Goal: Information Seeking & Learning: Learn about a topic

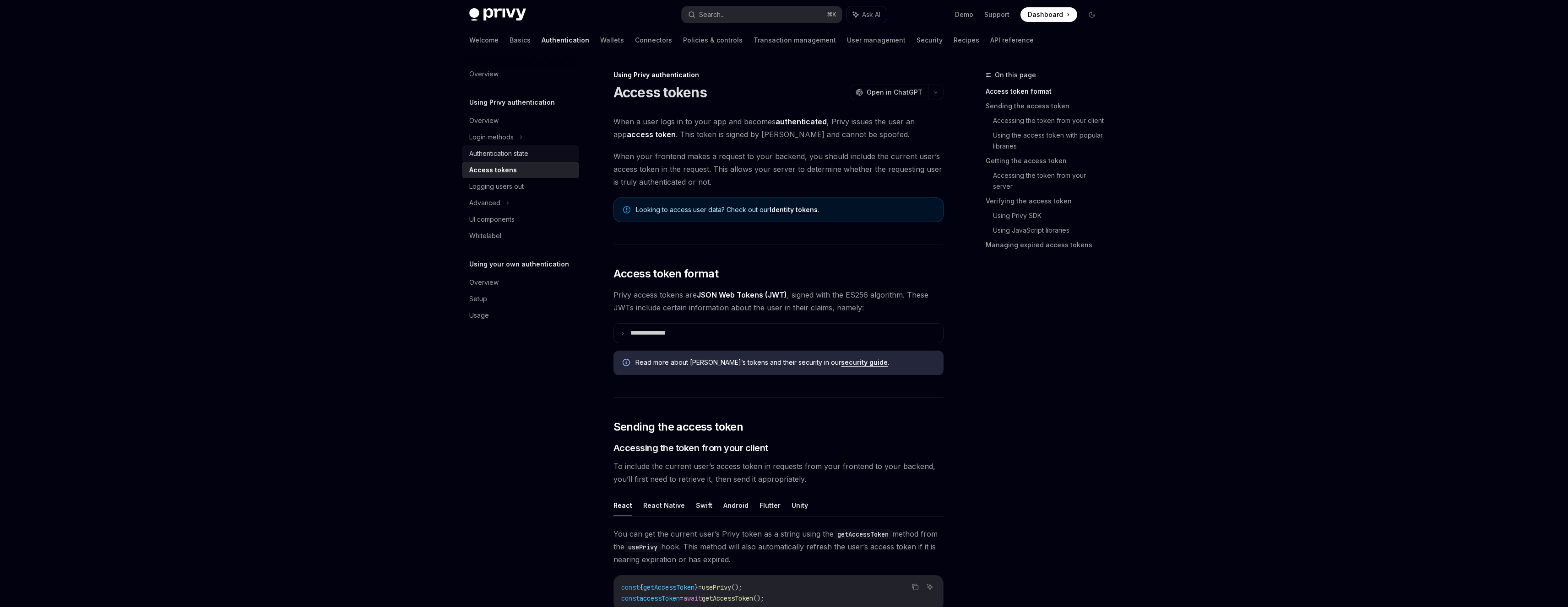
click at [546, 149] on div "Authentication state" at bounding box center [520, 153] width 104 height 11
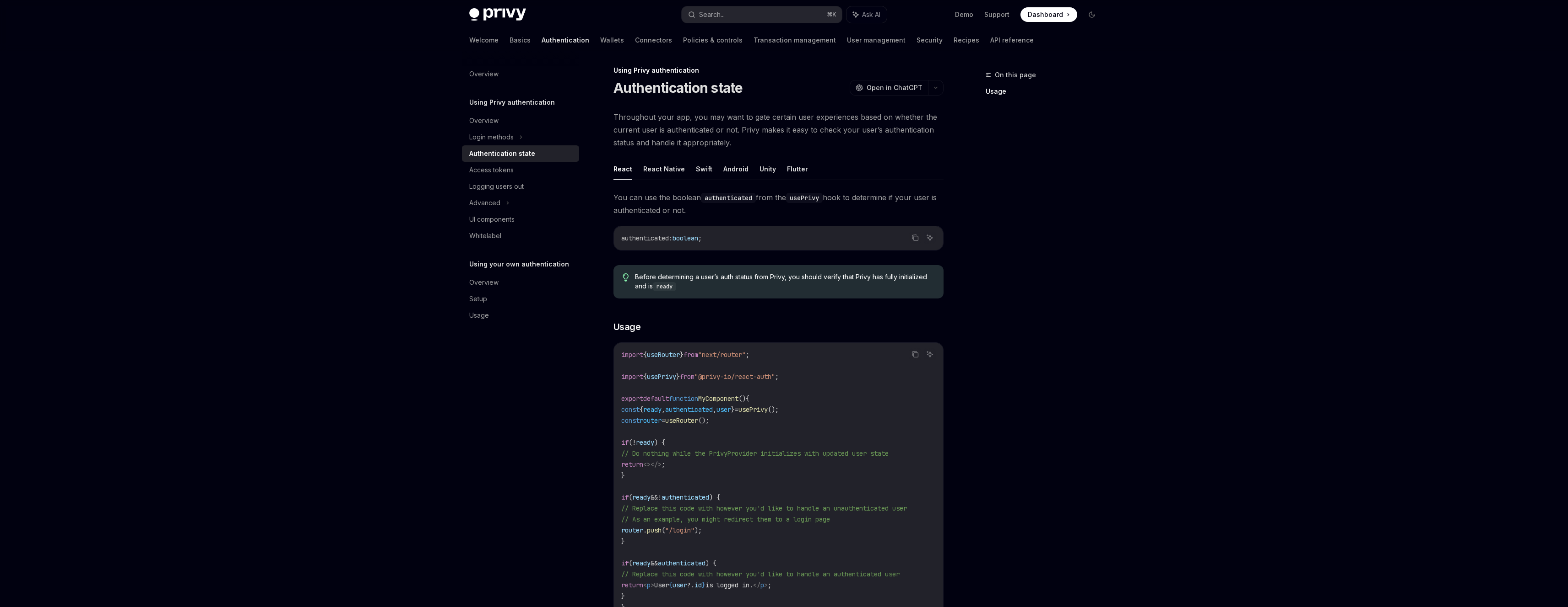
scroll to position [10, 0]
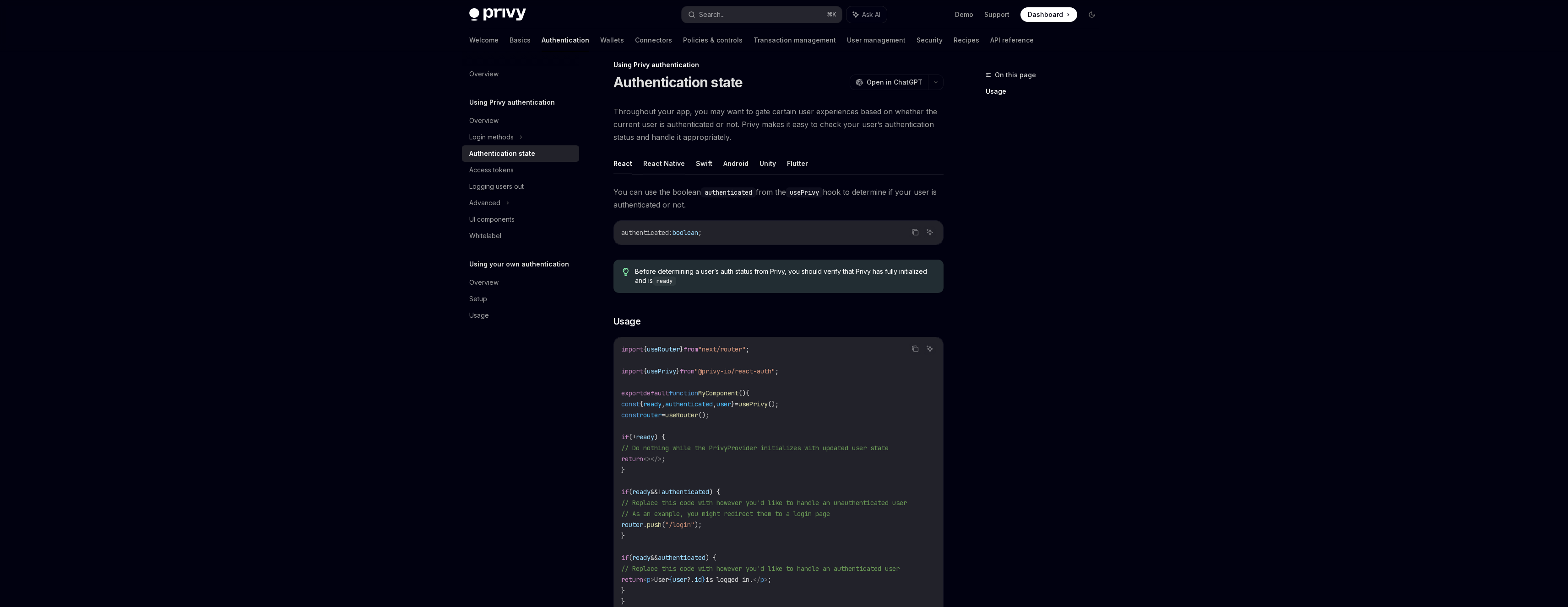
click at [650, 167] on button "React Native" at bounding box center [664, 164] width 42 height 22
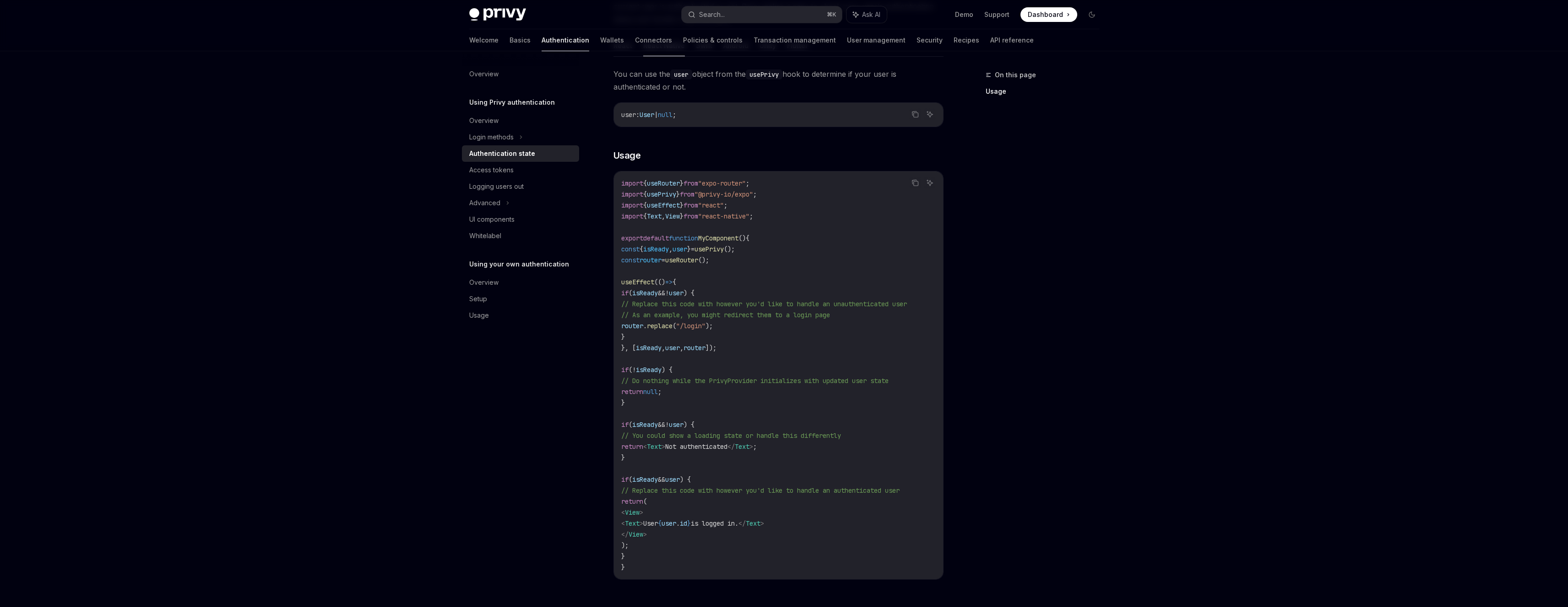
scroll to position [129, 0]
click at [487, 165] on div "Access tokens" at bounding box center [491, 170] width 45 height 11
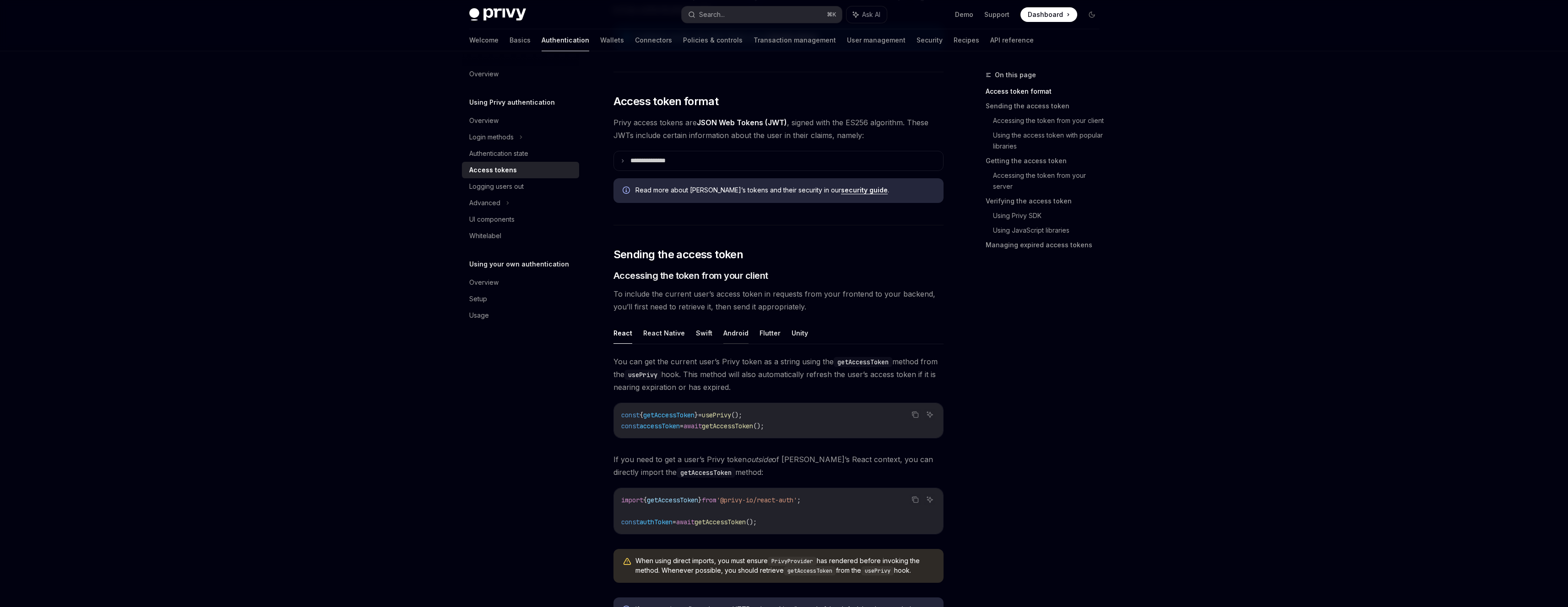
scroll to position [322, 0]
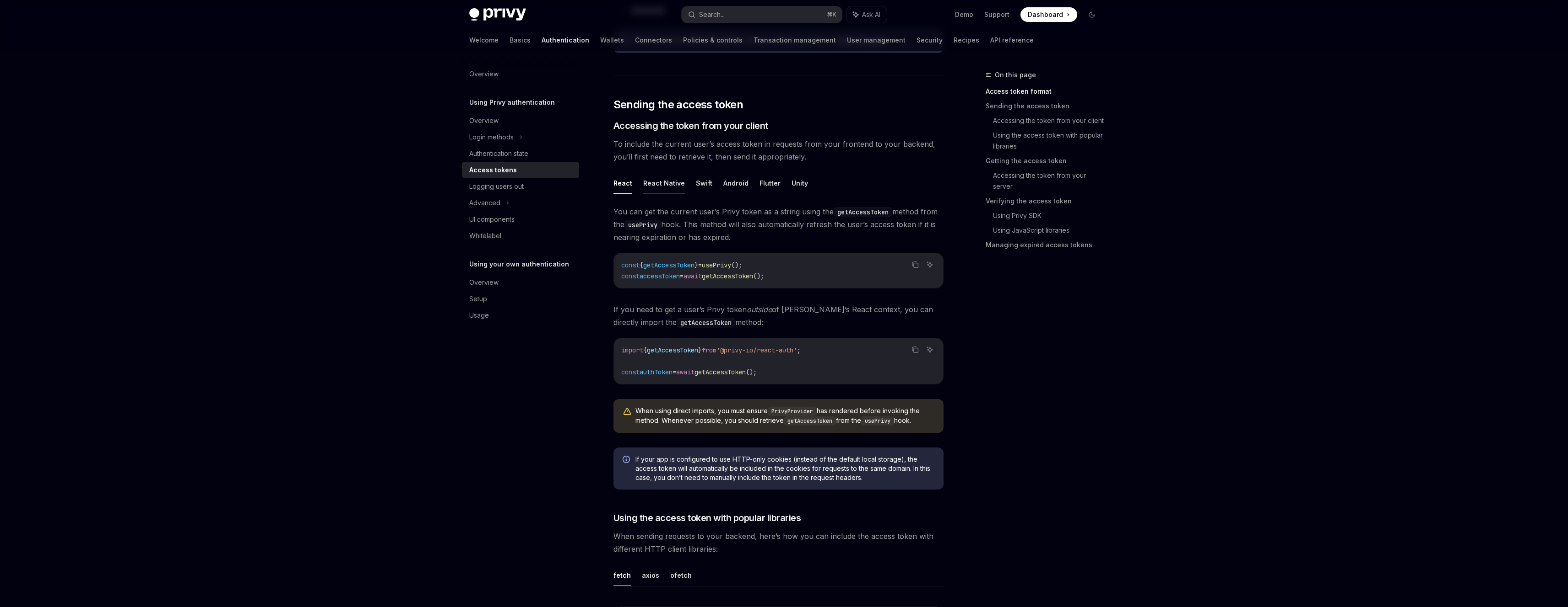
click at [662, 186] on button "React Native" at bounding box center [664, 183] width 42 height 22
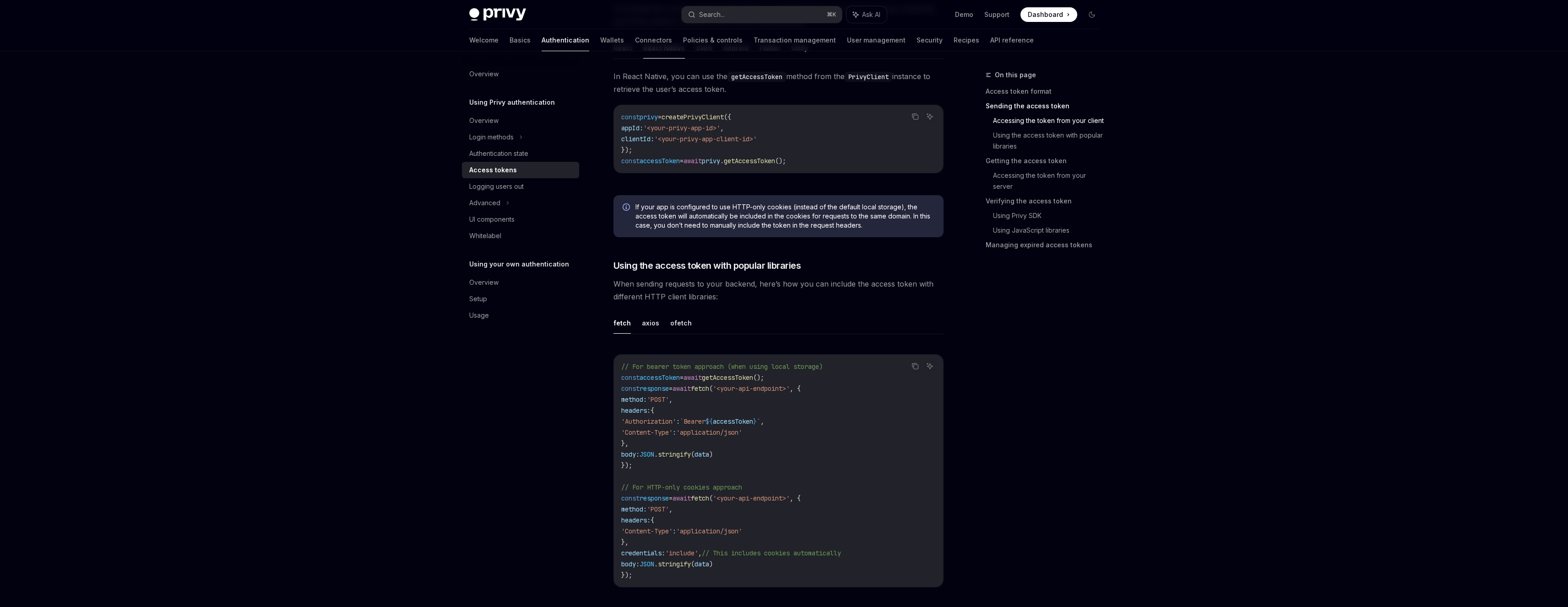
scroll to position [460, 0]
click at [661, 325] on ul "fetch axios ofetch" at bounding box center [779, 321] width 330 height 22
click at [656, 326] on button "axios" at bounding box center [651, 321] width 18 height 22
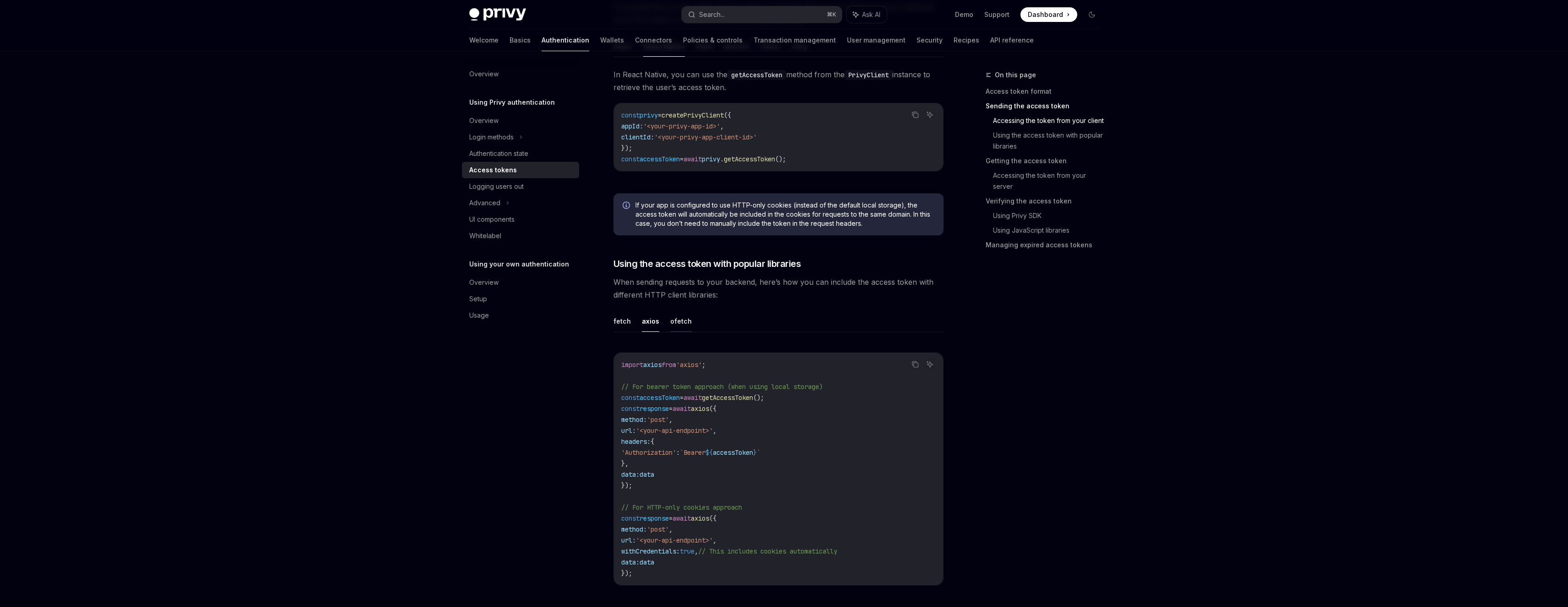
click at [682, 323] on button "ofetch" at bounding box center [681, 321] width 22 height 22
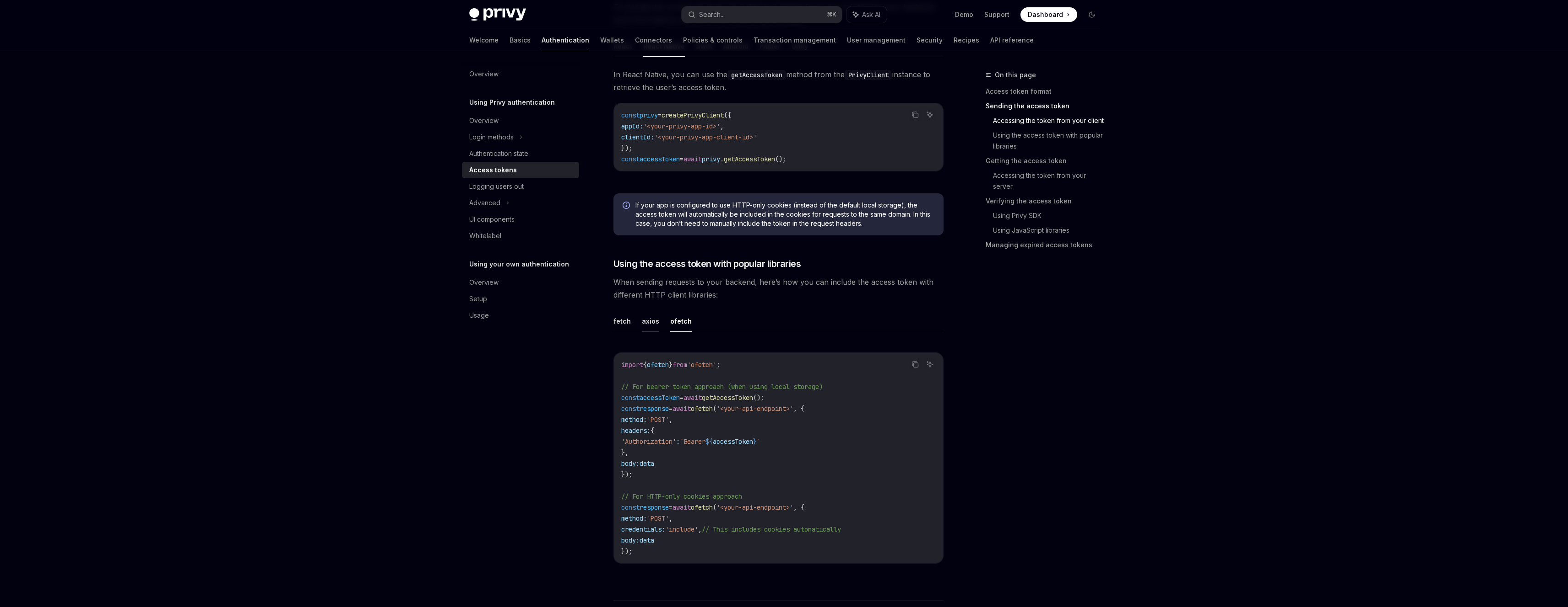
click at [646, 327] on button "axios" at bounding box center [651, 321] width 18 height 22
type textarea "*"
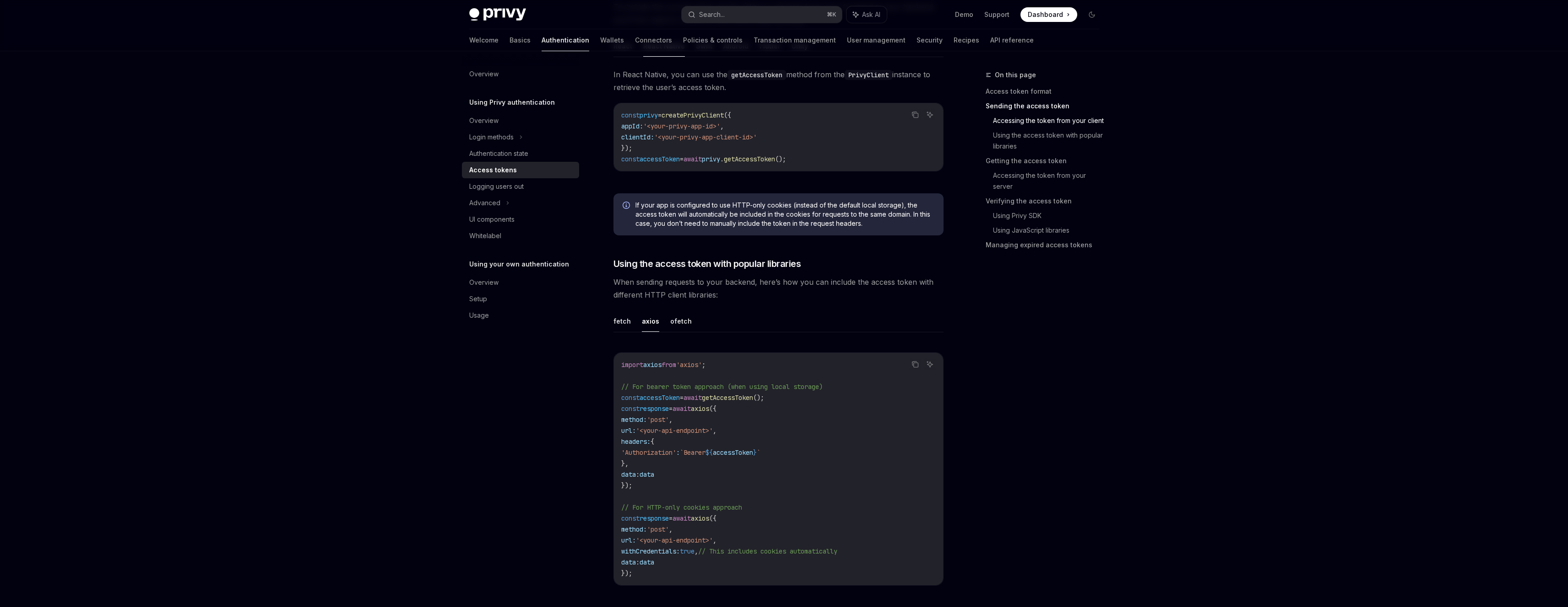
scroll to position [462, 0]
